Goal: Find specific page/section: Find specific page/section

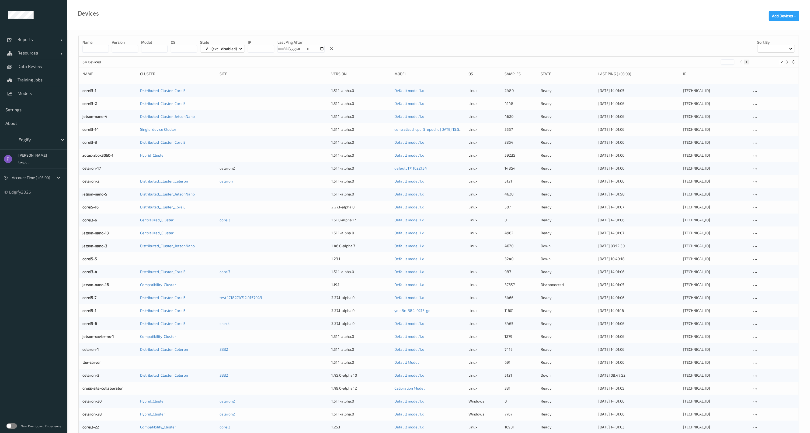
click at [14, 426] on label at bounding box center [11, 425] width 11 height 5
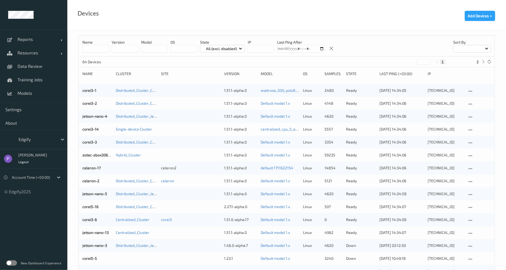
click at [13, 263] on label at bounding box center [11, 263] width 11 height 5
click at [14, 263] on label at bounding box center [11, 263] width 11 height 5
click at [15, 237] on label at bounding box center [11, 263] width 11 height 5
